Goal: Find contact information: Find contact information

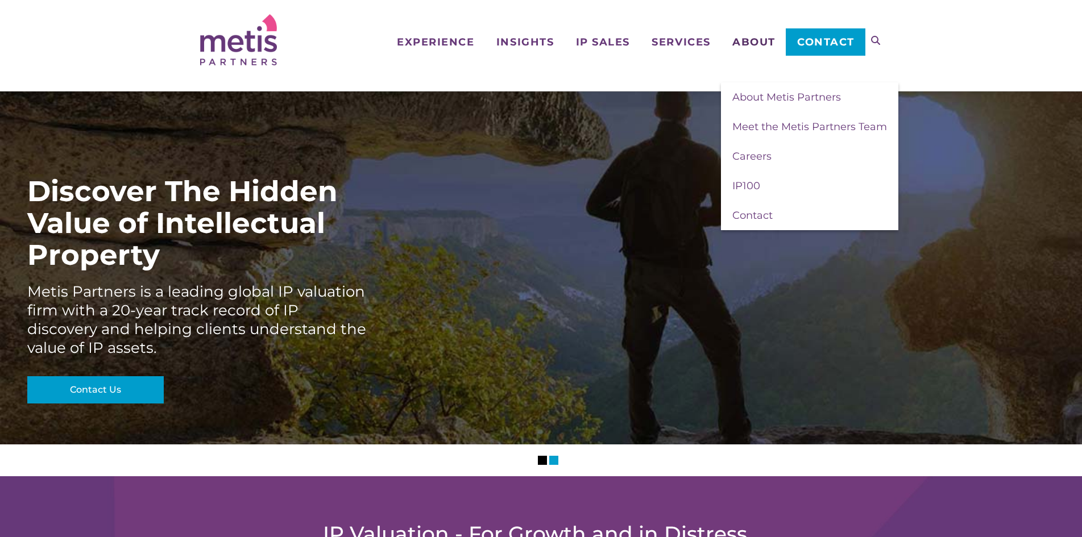
click at [760, 44] on span "About" at bounding box center [754, 42] width 43 height 10
click at [789, 122] on span "Meet the Metis Partners Team" at bounding box center [810, 127] width 155 height 13
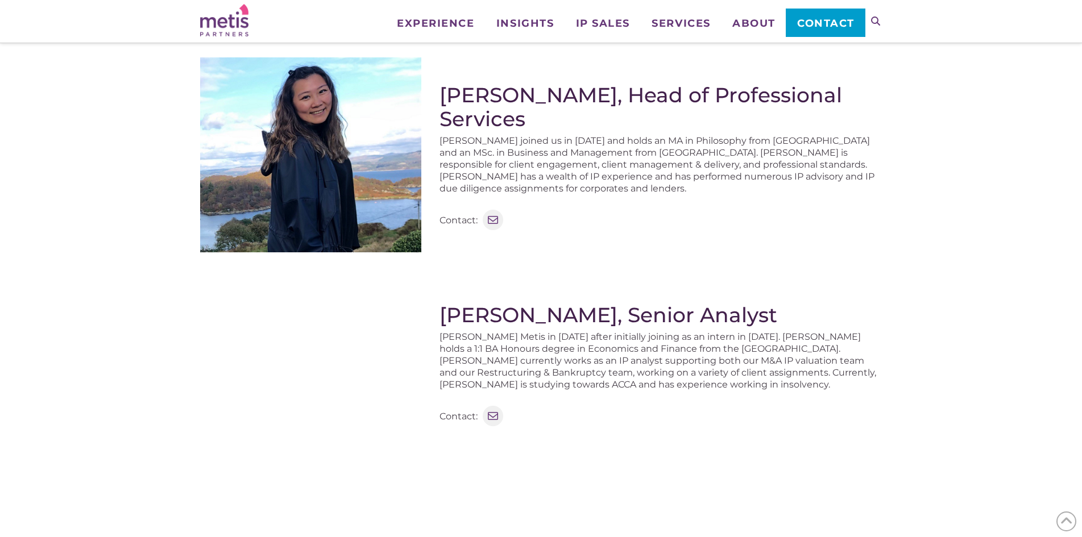
scroll to position [739, 0]
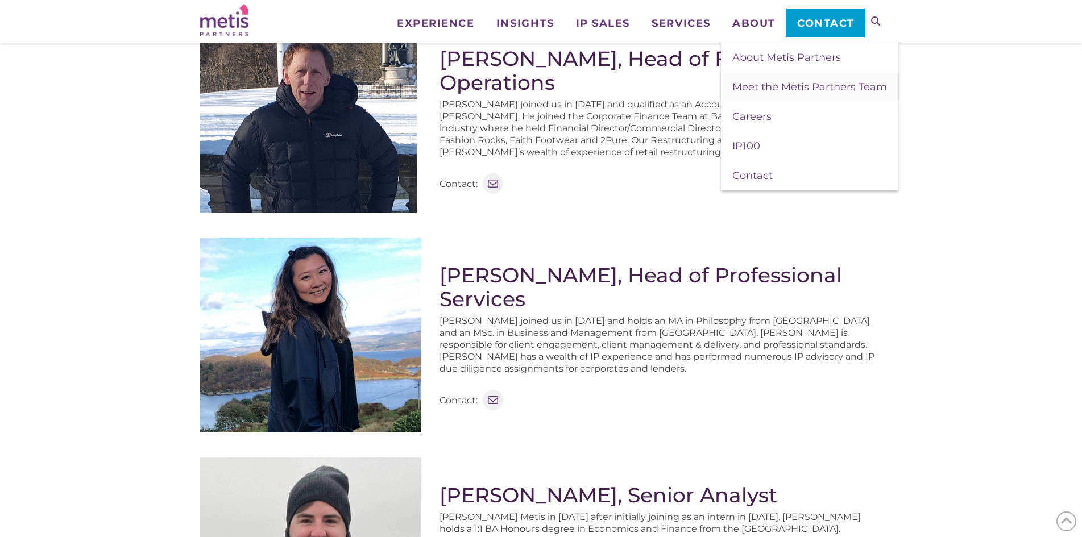
click at [818, 32] on link "Contact" at bounding box center [825, 23] width 79 height 28
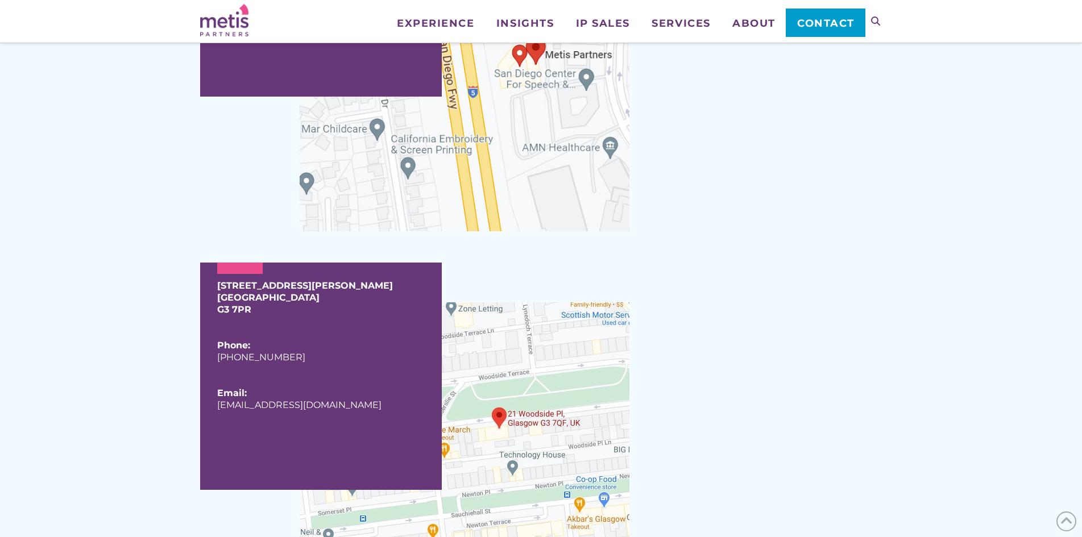
scroll to position [1024, 0]
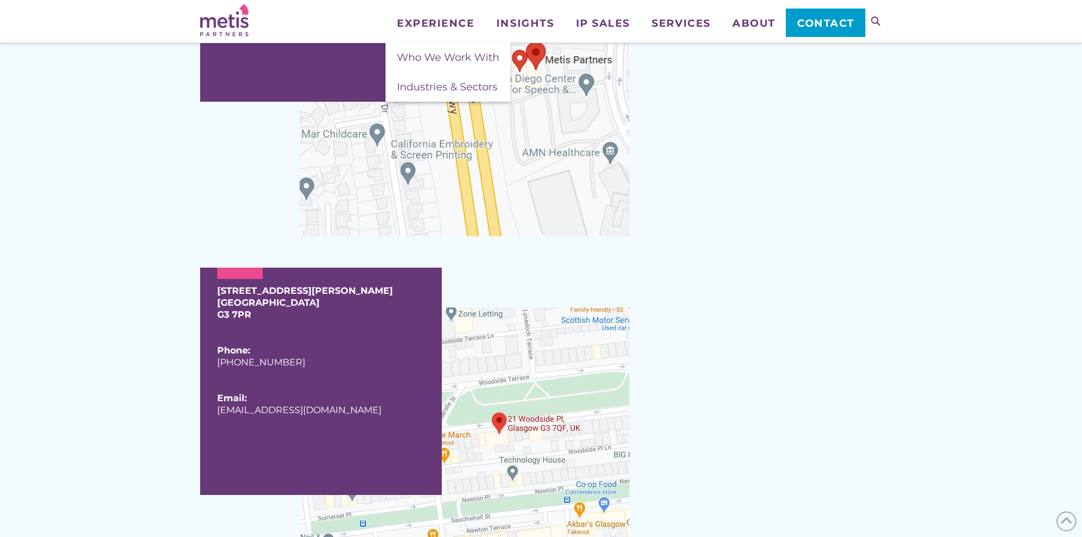
click at [228, 21] on img at bounding box center [224, 20] width 48 height 32
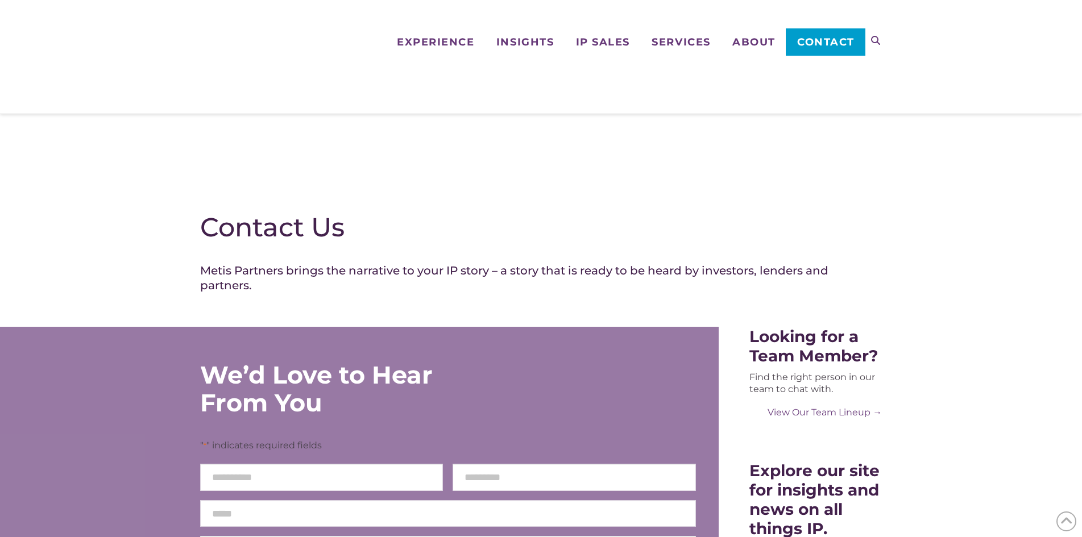
scroll to position [1024, 0]
